Goal: Task Accomplishment & Management: Complete application form

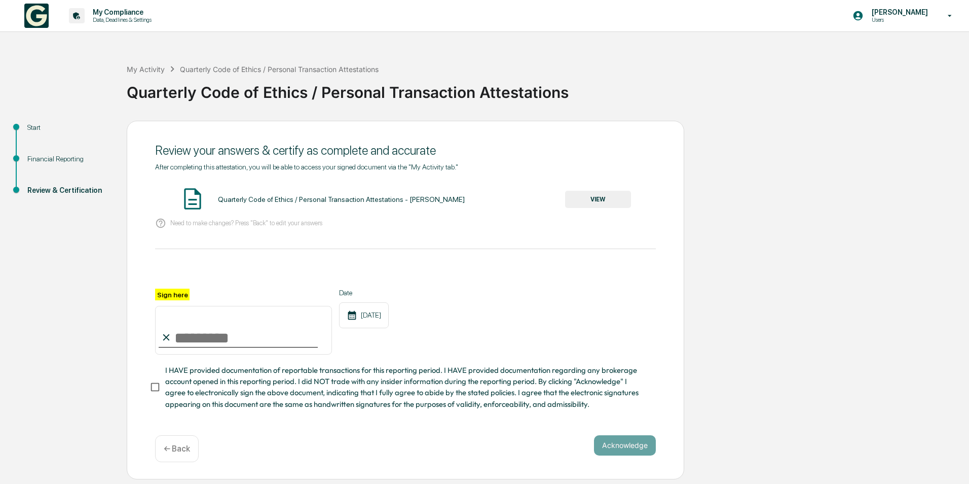
click at [606, 201] on button "VIEW" at bounding box center [598, 199] width 66 height 17
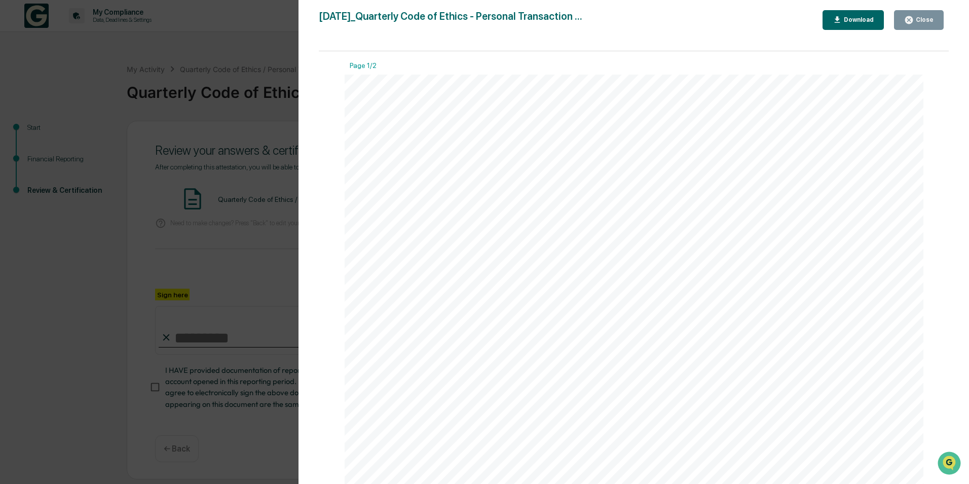
click at [913, 19] on icon "button" at bounding box center [909, 20] width 8 height 8
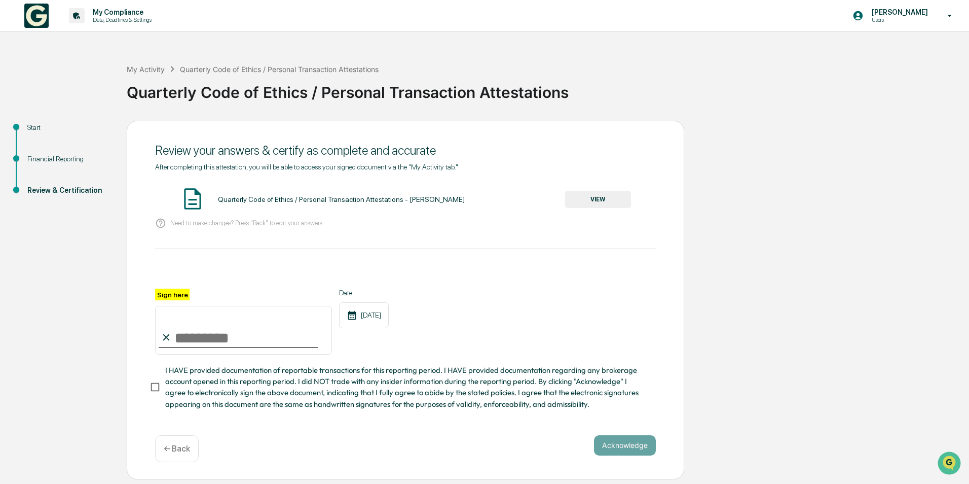
click at [192, 323] on input "Sign here" at bounding box center [243, 330] width 177 height 49
type input "**********"
click at [639, 448] on button "Acknowledge" at bounding box center [625, 445] width 62 height 20
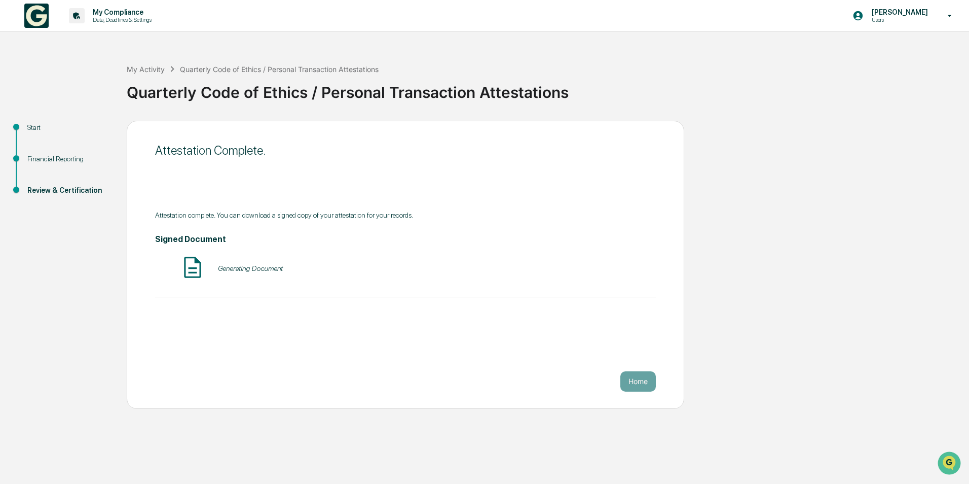
click at [247, 269] on div "Generating Document" at bounding box center [250, 268] width 65 height 8
click at [597, 272] on button "VIEW" at bounding box center [598, 268] width 66 height 17
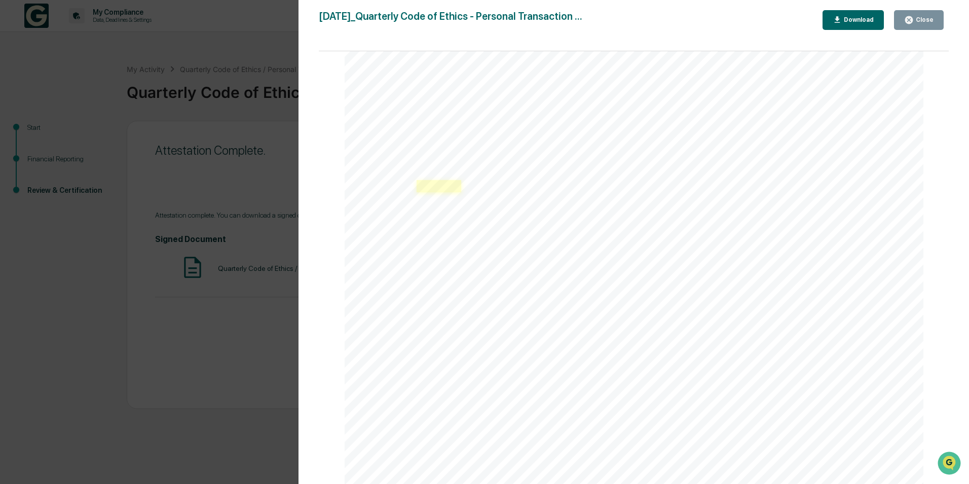
click at [429, 183] on link at bounding box center [439, 186] width 45 height 12
click at [931, 16] on div "Close" at bounding box center [918, 20] width 29 height 10
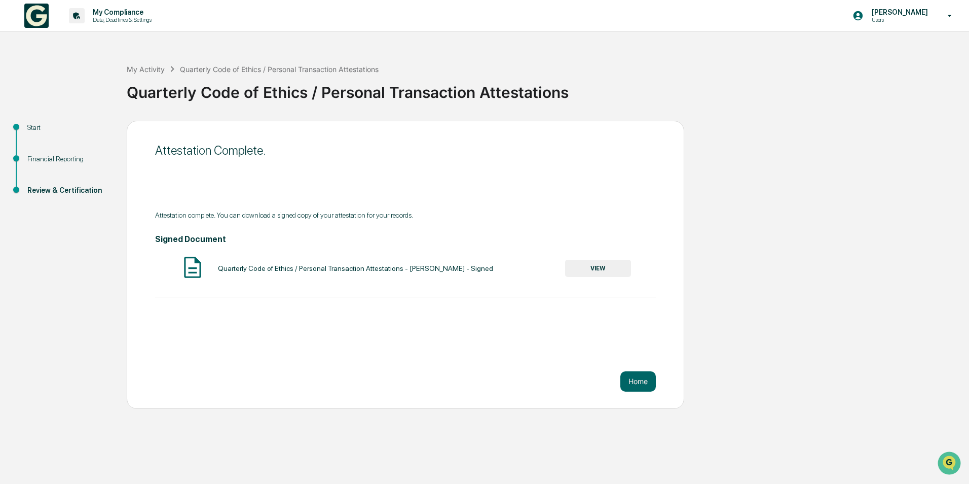
click at [375, 264] on div "Quarterly Code of Ethics / Personal Transaction Attestations - [PERSON_NAME] - …" at bounding box center [355, 268] width 275 height 8
click at [593, 267] on button "VIEW" at bounding box center [598, 268] width 66 height 17
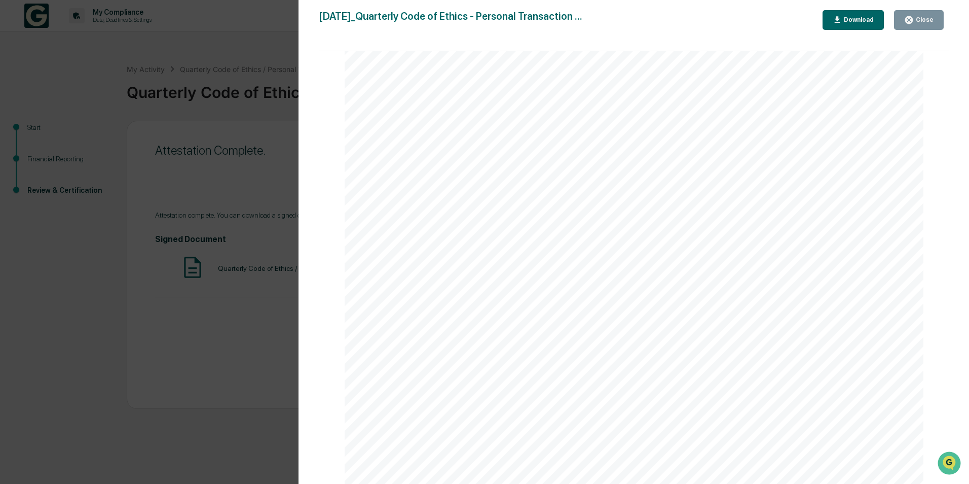
scroll to position [101, 0]
click at [430, 189] on link at bounding box center [439, 186] width 45 height 12
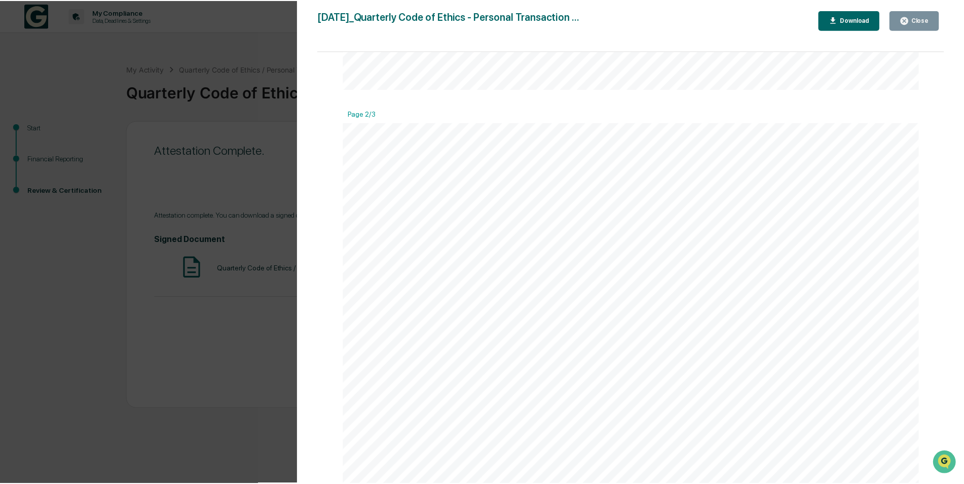
scroll to position [912, 0]
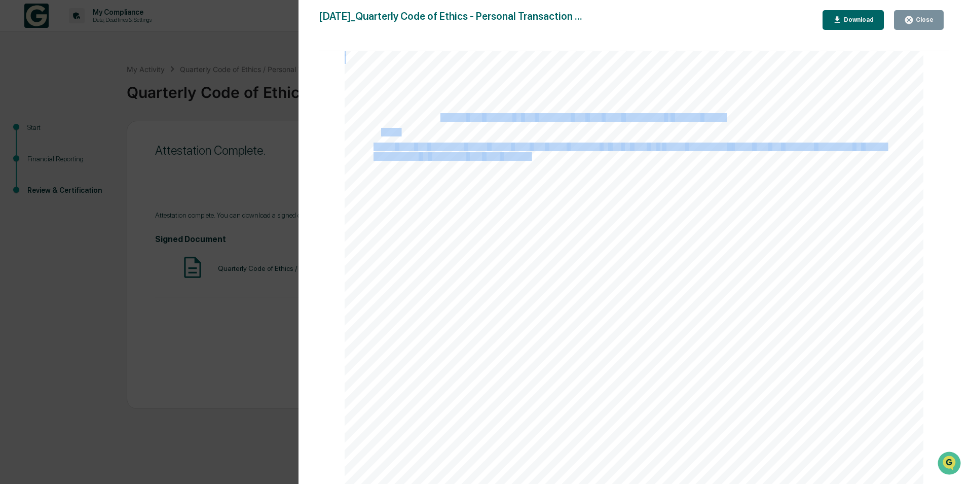
drag, startPoint x: 462, startPoint y: 119, endPoint x: 528, endPoint y: 152, distance: 73.7
click at [528, 152] on div "Financial Reporting Attestation of Completeness Based upon the definitions abov…" at bounding box center [634, 424] width 579 height 819
click at [530, 153] on span at bounding box center [531, 157] width 2 height 8
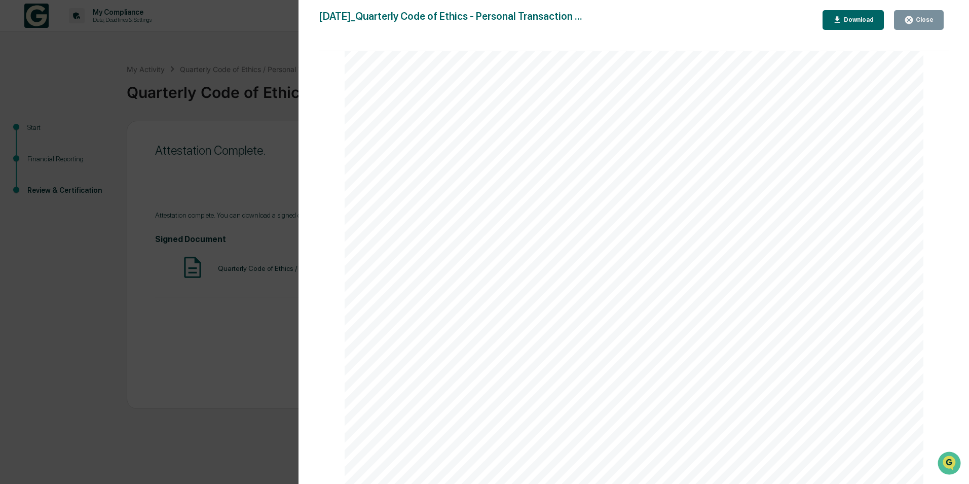
click at [929, 20] on div "Close" at bounding box center [924, 19] width 20 height 7
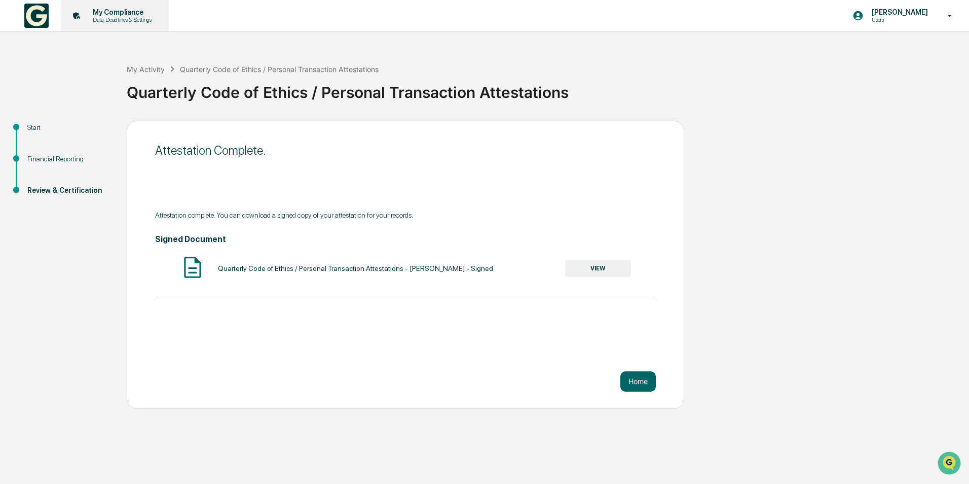
click at [98, 15] on p "My Compliance" at bounding box center [121, 12] width 72 height 8
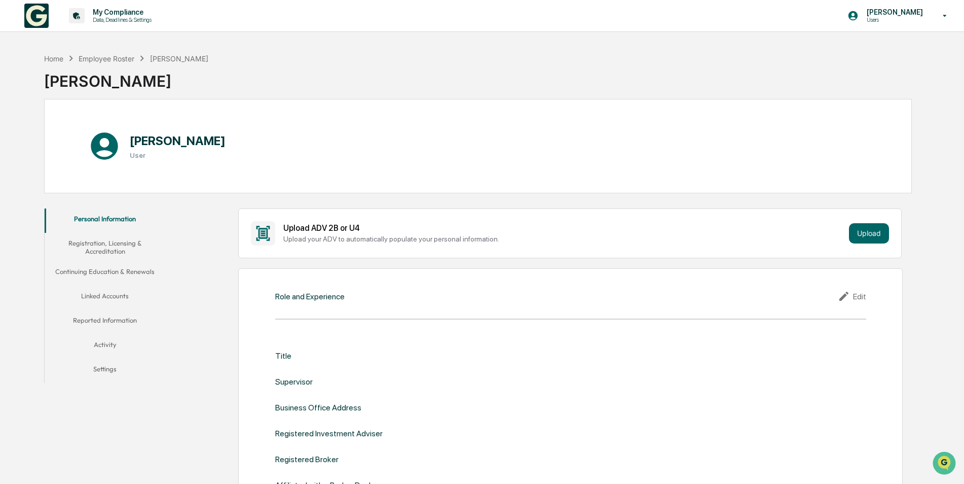
scroll to position [51, 0]
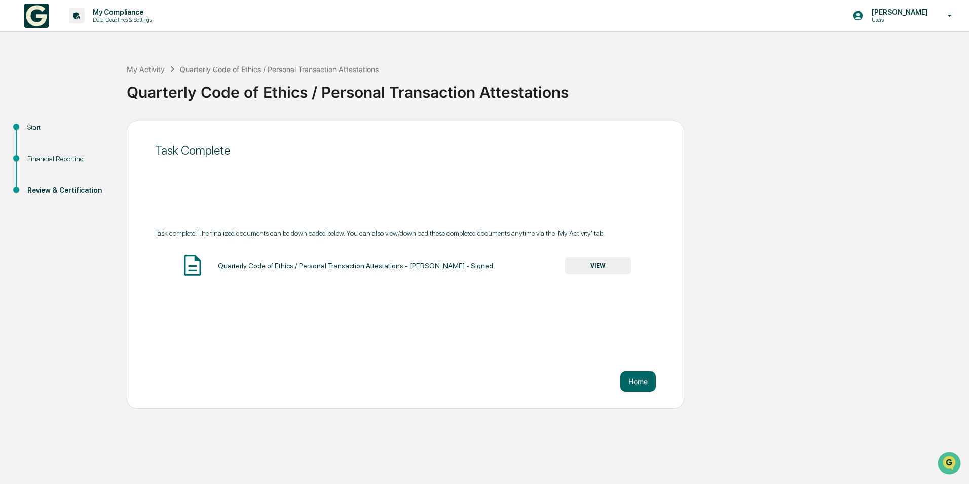
click at [49, 159] on div "Financial Reporting" at bounding box center [68, 159] width 83 height 11
click at [27, 121] on ul "Start Financial Reporting Review & Certification" at bounding box center [66, 171] width 122 height 100
click at [30, 127] on div "Start" at bounding box center [68, 127] width 83 height 11
click at [155, 71] on div "My Activity" at bounding box center [146, 69] width 38 height 9
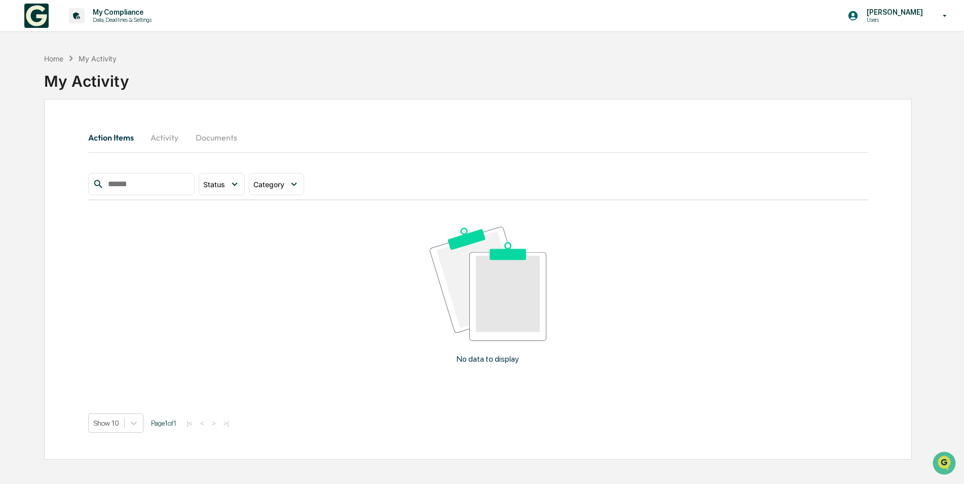
click at [175, 133] on button "Activity" at bounding box center [165, 137] width 46 height 24
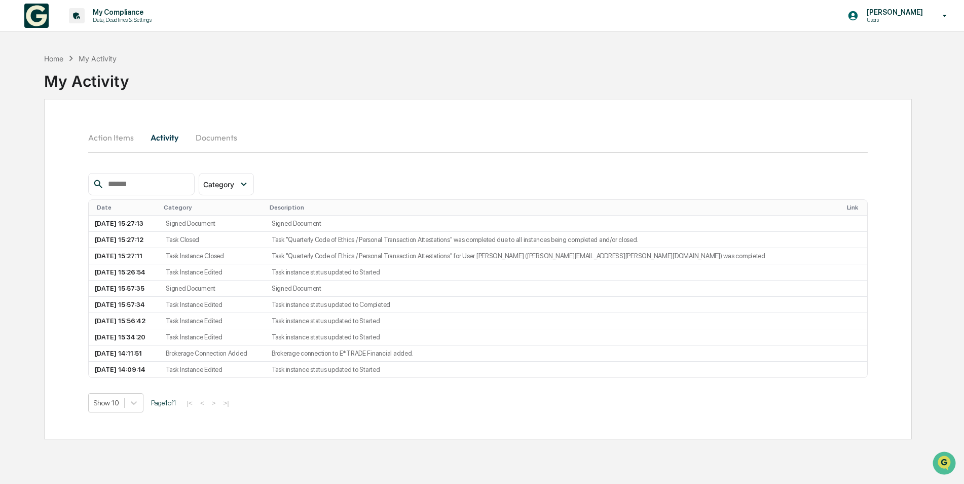
click at [214, 141] on button "Documents" at bounding box center [217, 137] width 58 height 24
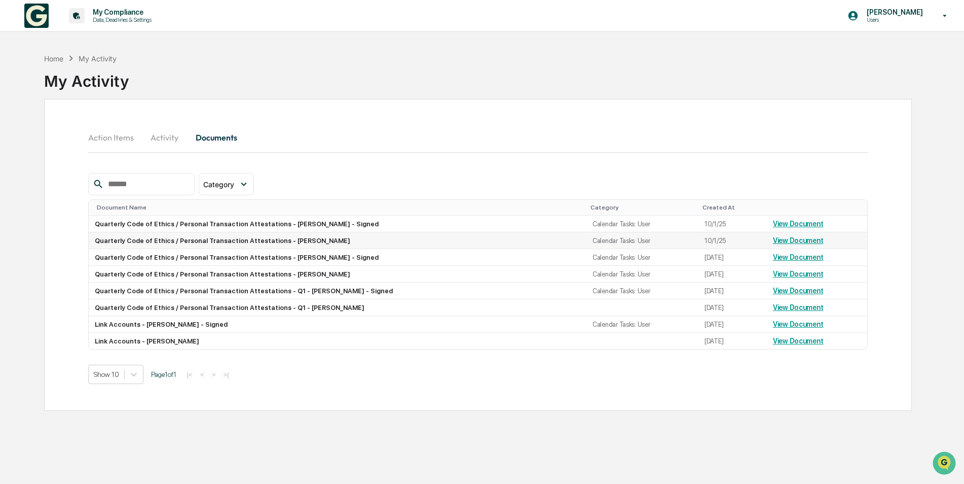
click at [798, 239] on link "View Document" at bounding box center [798, 240] width 51 height 8
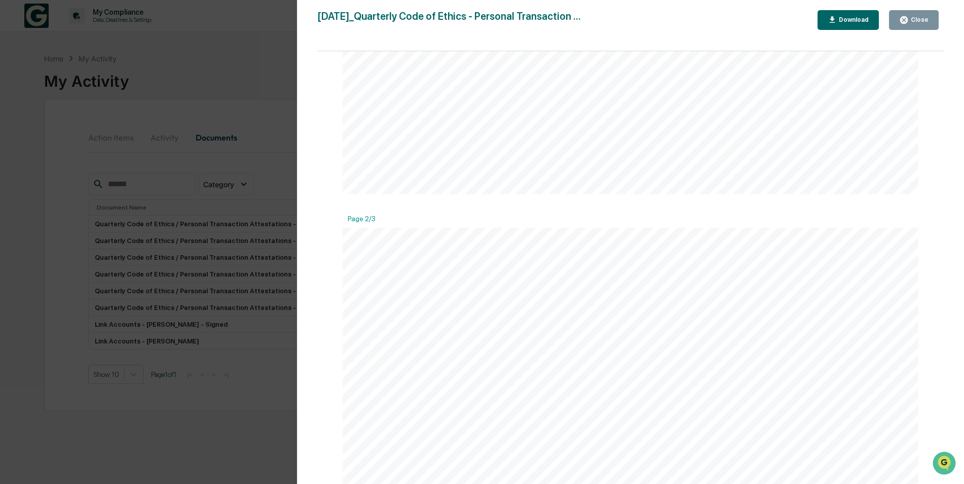
scroll to position [760, 0]
drag, startPoint x: 527, startPoint y: 166, endPoint x: 757, endPoint y: 183, distance: 230.7
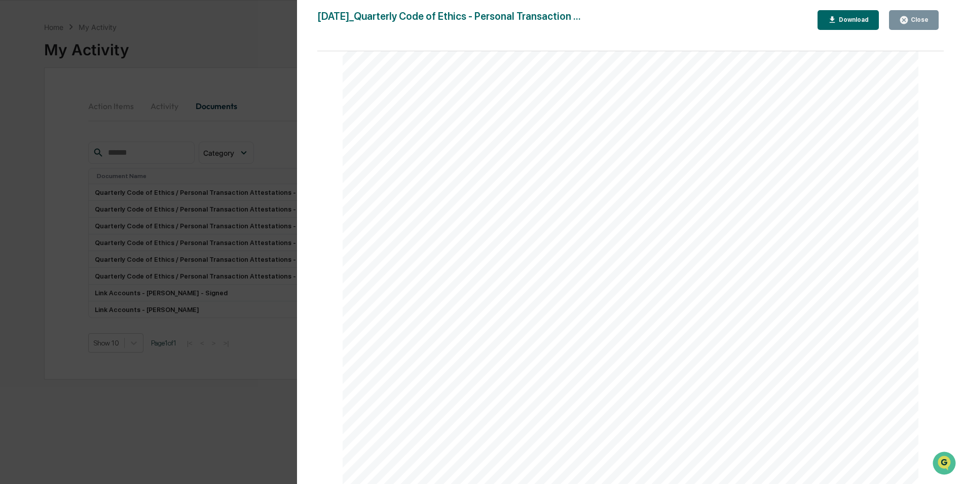
scroll to position [48, 0]
click at [921, 18] on div "Close" at bounding box center [919, 19] width 20 height 7
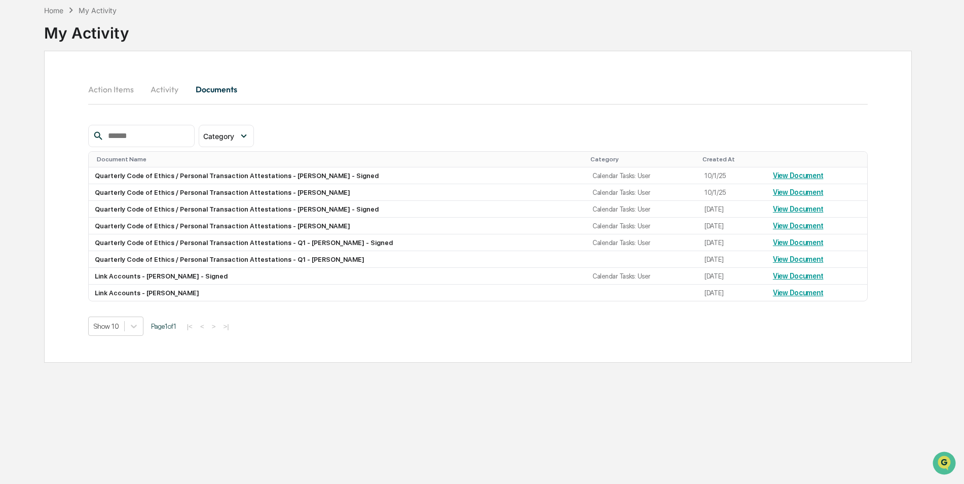
click at [156, 90] on button "Activity" at bounding box center [165, 89] width 46 height 24
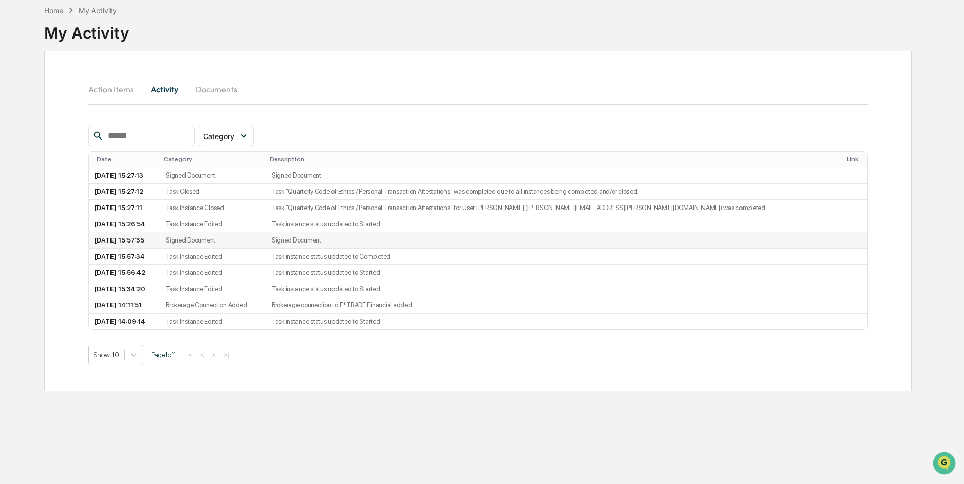
click at [341, 236] on td "Signed Document" at bounding box center [552, 240] width 573 height 16
click at [160, 239] on td "[DATE] 15:57:35" at bounding box center [124, 240] width 71 height 16
click at [126, 231] on td "[DATE] 15:26:54" at bounding box center [124, 224] width 71 height 16
click at [213, 81] on button "Documents" at bounding box center [217, 89] width 58 height 24
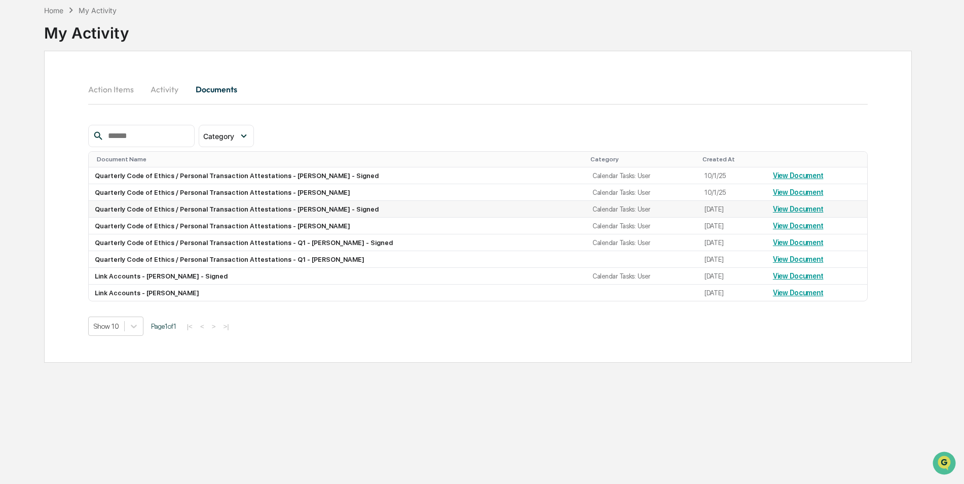
click at [298, 217] on td "Quarterly Code of Ethics / Personal Transaction Attestations - [PERSON_NAME] - …" at bounding box center [338, 209] width 498 height 17
click at [780, 210] on link "View Document" at bounding box center [798, 209] width 51 height 8
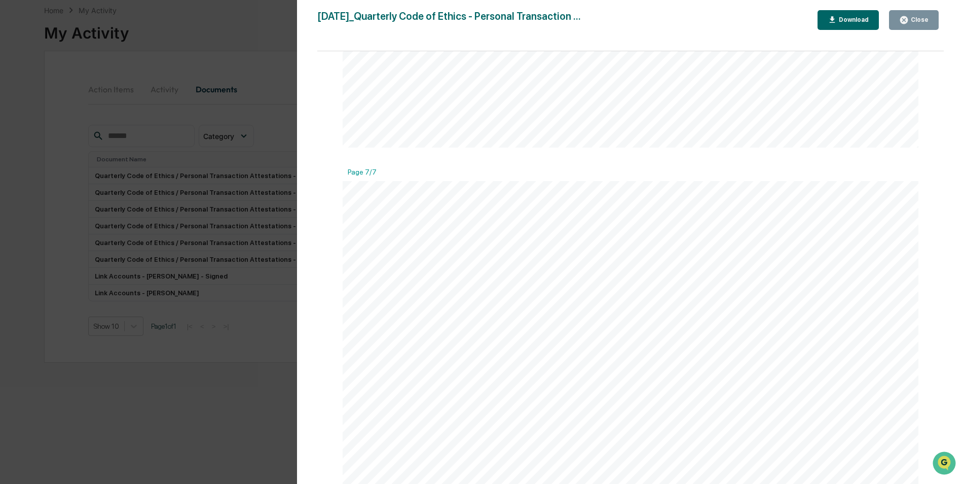
scroll to position [5272, 0]
click at [911, 23] on div "Close" at bounding box center [919, 19] width 20 height 7
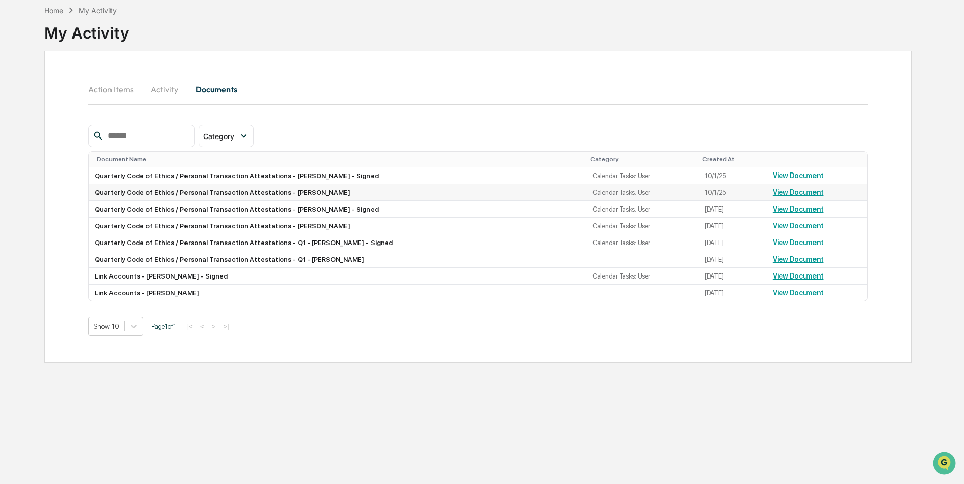
click at [285, 195] on td "Quarterly Code of Ethics / Personal Transaction Attestations - [PERSON_NAME]" at bounding box center [338, 192] width 498 height 17
click at [793, 194] on link "View Document" at bounding box center [798, 192] width 51 height 8
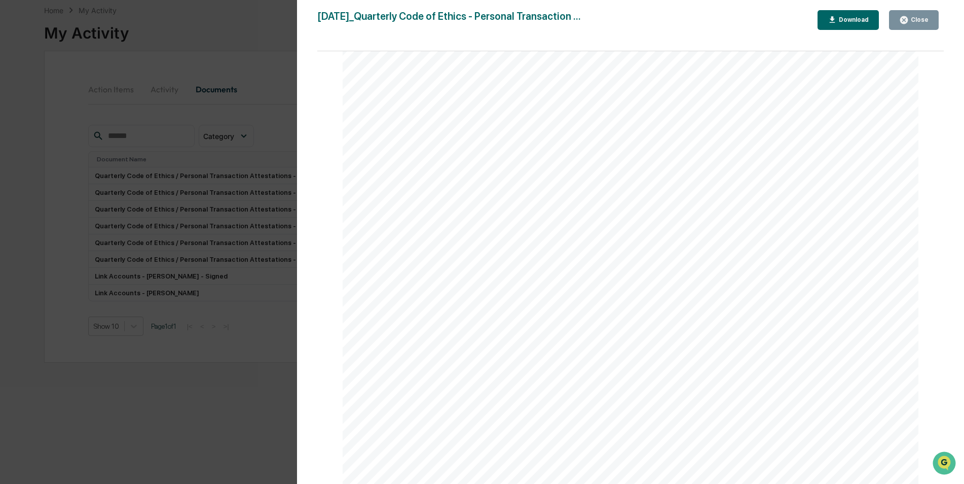
scroll to position [1977, 0]
click at [641, 162] on div "After completing this attestation, you will be able to access your signed docum…" at bounding box center [631, 167] width 576 height 746
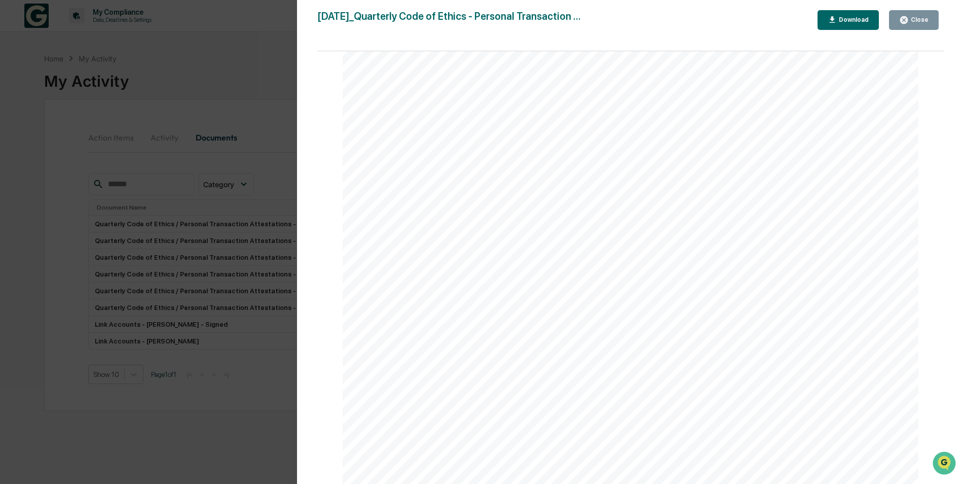
click at [915, 24] on div "Close" at bounding box center [913, 20] width 29 height 10
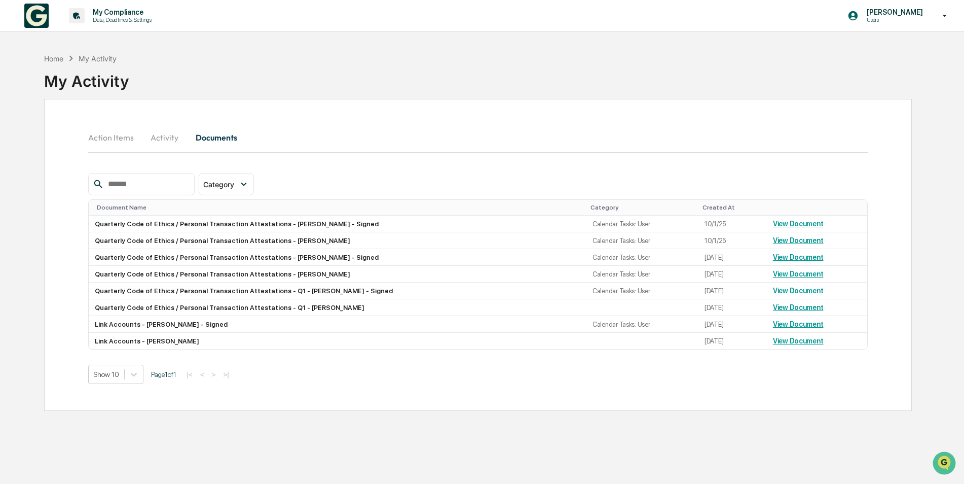
click at [117, 134] on button "Action Items" at bounding box center [115, 137] width 54 height 24
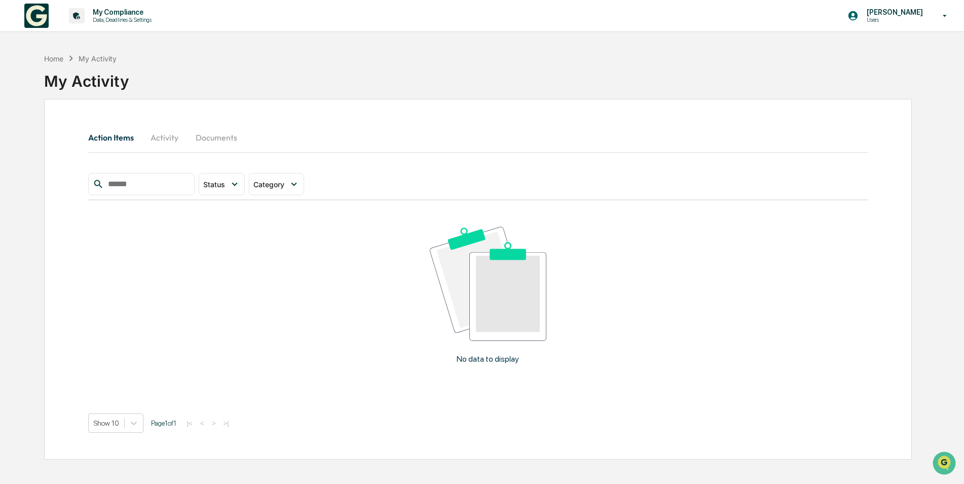
click at [166, 142] on button "Activity" at bounding box center [165, 137] width 46 height 24
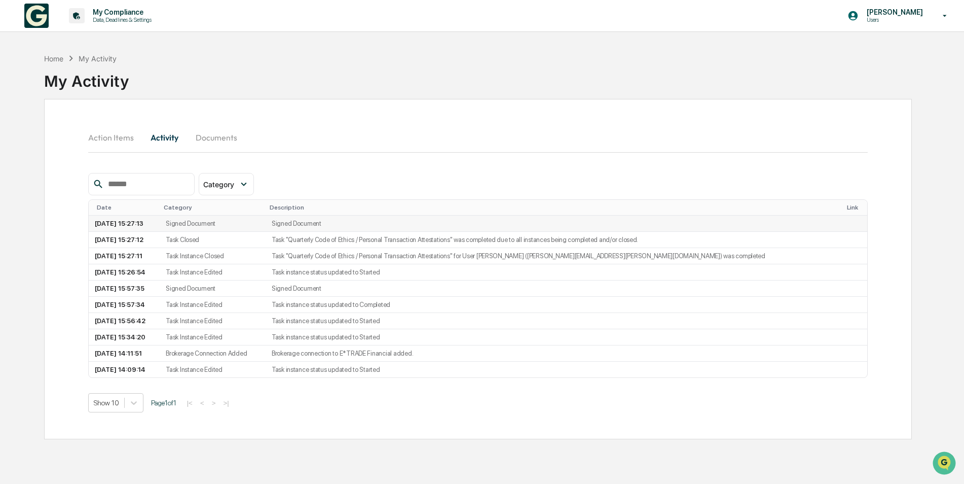
click at [143, 223] on td "[DATE] 15:27:13" at bounding box center [124, 223] width 71 height 16
click at [431, 241] on td "Task "Quarterly Code of Ethics / Personal Transaction Attestations" was complet…" at bounding box center [552, 240] width 573 height 16
click at [213, 219] on td "Signed Document" at bounding box center [213, 223] width 106 height 16
click at [266, 241] on td "Task Closed" at bounding box center [213, 240] width 106 height 16
click at [389, 254] on td "Task "Quarterly Code of Ethics / Personal Transaction Attestations" for User [P…" at bounding box center [552, 256] width 573 height 16
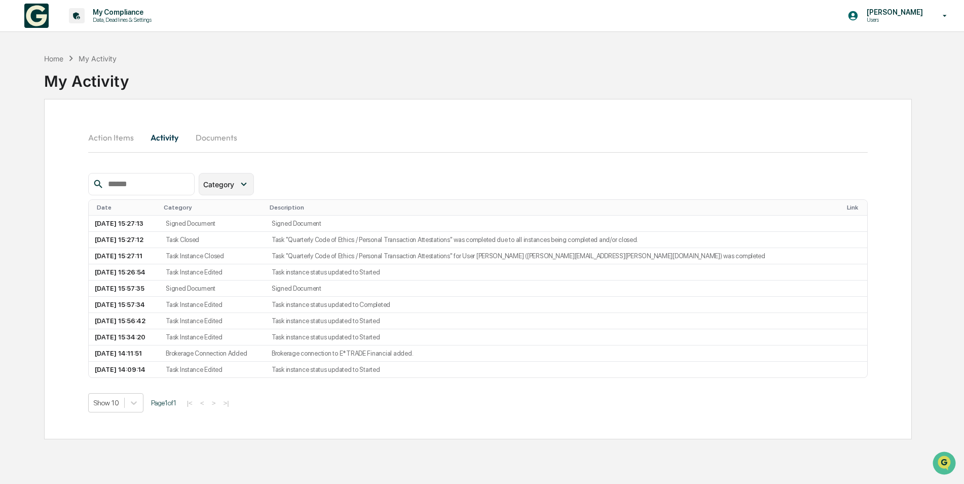
click at [234, 181] on span "Category" at bounding box center [218, 184] width 31 height 9
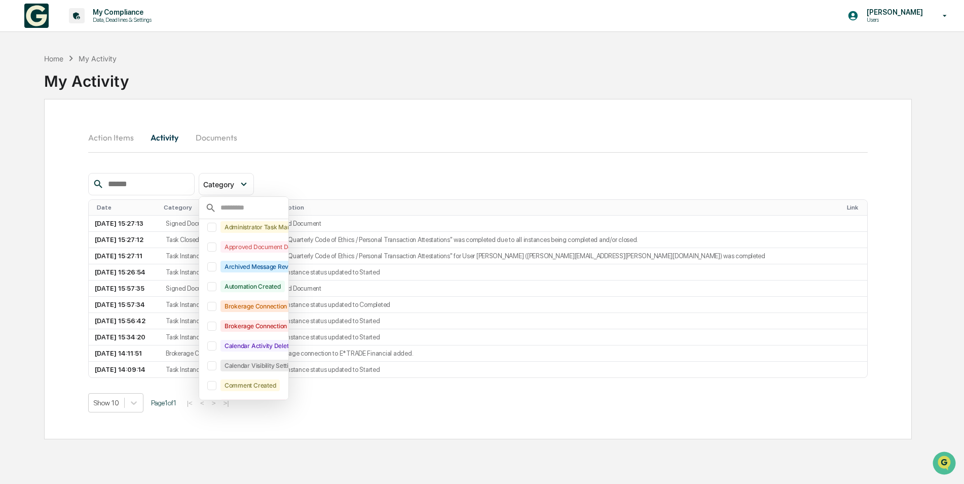
click at [222, 135] on button "Documents" at bounding box center [217, 137] width 58 height 24
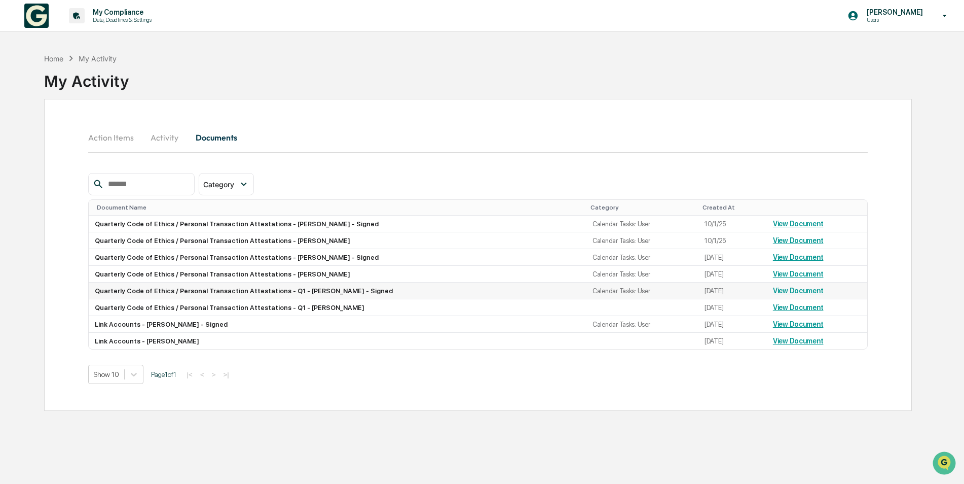
click at [788, 290] on link "View Document" at bounding box center [798, 290] width 51 height 8
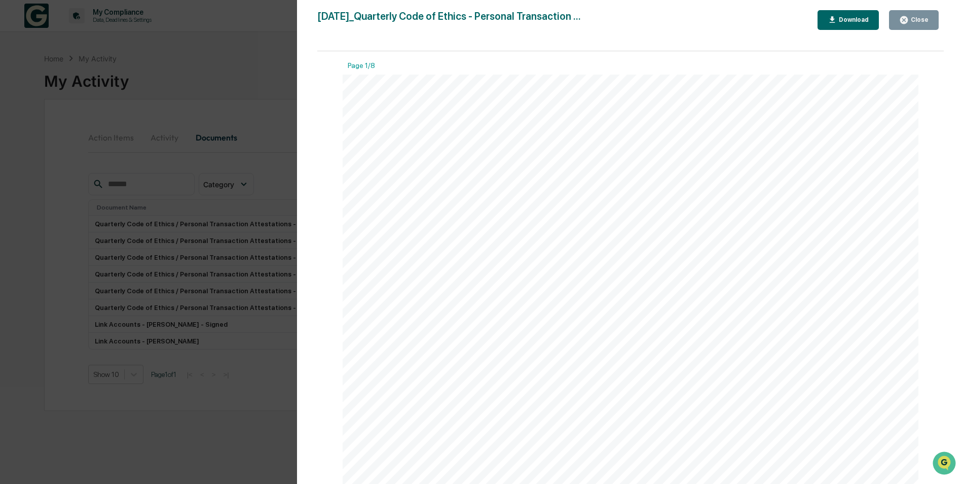
click at [925, 16] on div "Close" at bounding box center [919, 19] width 20 height 7
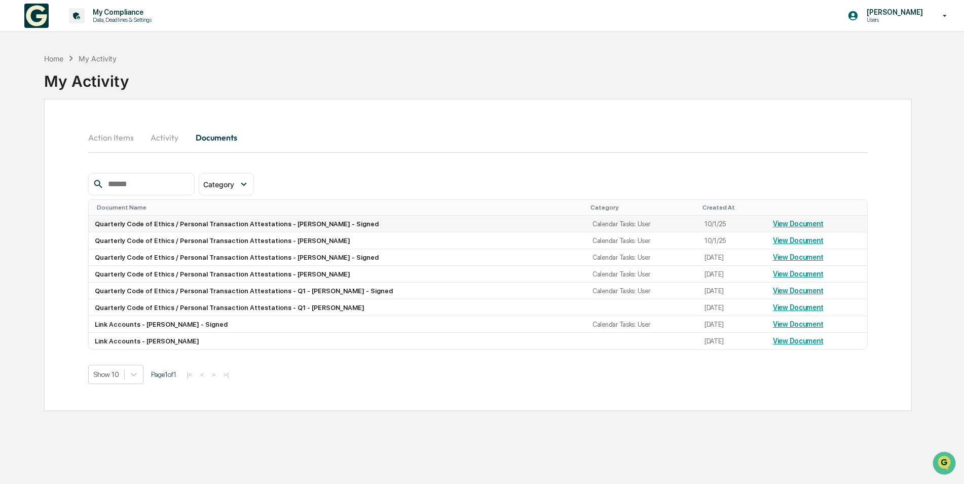
click at [800, 224] on link "View Document" at bounding box center [798, 223] width 51 height 8
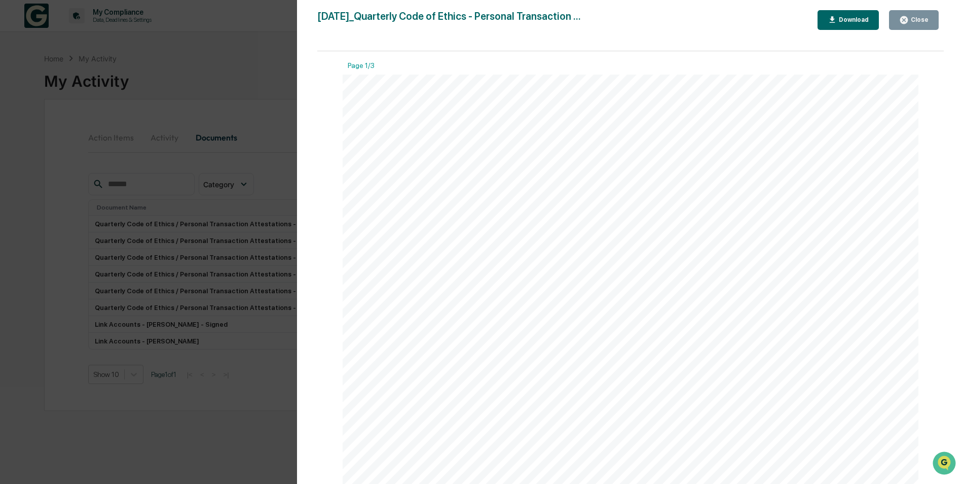
click at [917, 23] on div "Close" at bounding box center [919, 19] width 20 height 7
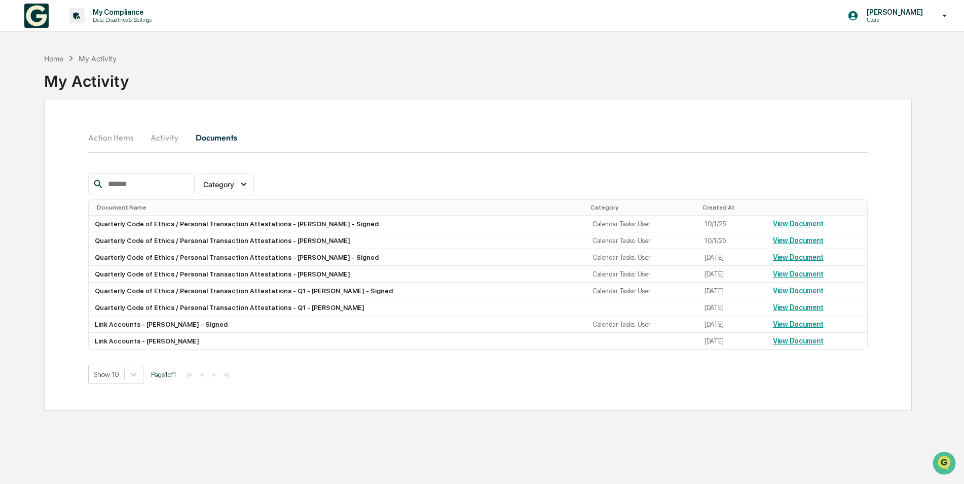
click at [614, 92] on div "Home My Activity My Activity" at bounding box center [478, 73] width 868 height 51
